Goal: Transaction & Acquisition: Purchase product/service

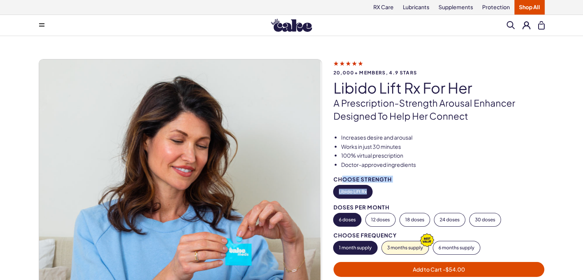
drag, startPoint x: 343, startPoint y: 170, endPoint x: 497, endPoint y: 192, distance: 155.3
click at [497, 192] on div "Increases desire and arousal Works in just 30 minutes 100% virtual prescription…" at bounding box center [445, 220] width 223 height 173
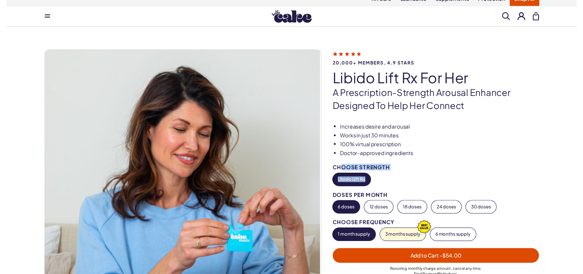
scroll to position [15, 0]
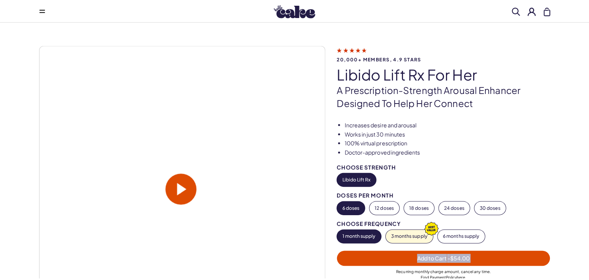
scroll to position [31, 0]
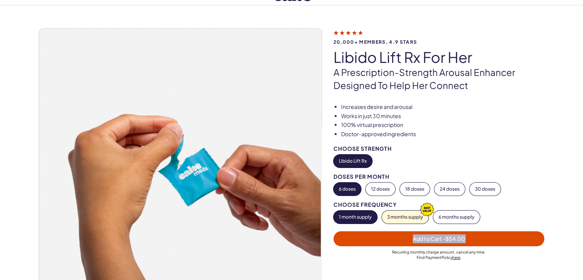
click at [350, 187] on button "6 doses" at bounding box center [348, 189] width 28 height 13
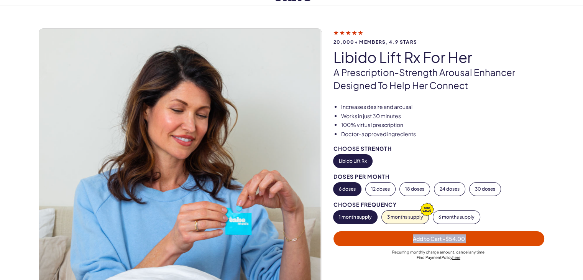
click at [350, 218] on button "1 month supply" at bounding box center [356, 217] width 44 height 13
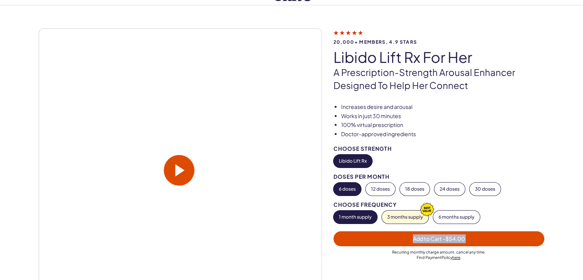
click at [437, 239] on span "Add to Cart - $54.00" at bounding box center [439, 238] width 52 height 7
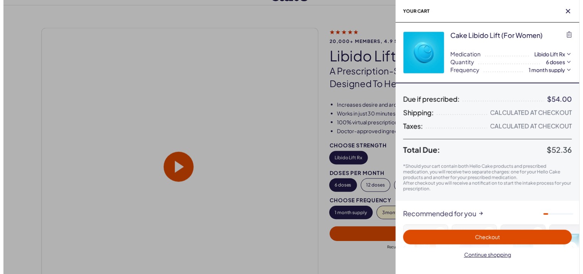
scroll to position [0, 0]
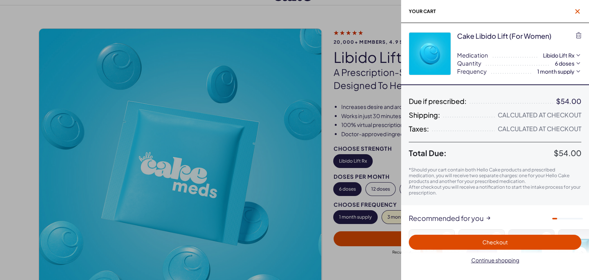
click at [578, 15] on span "button" at bounding box center [578, 12] width 8 height 8
